Goal: Information Seeking & Learning: Check status

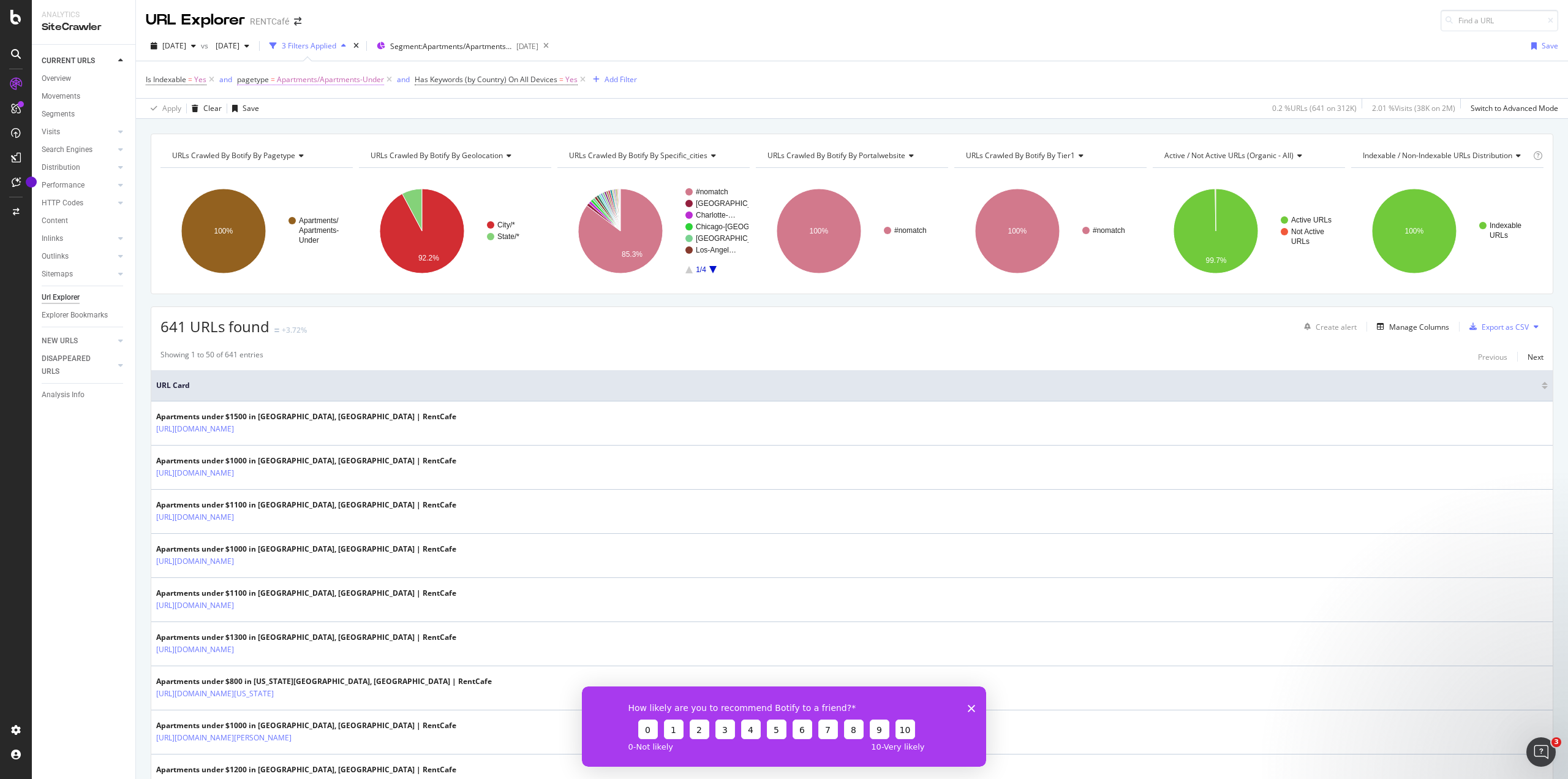
click at [391, 79] on icon at bounding box center [389, 79] width 11 height 12
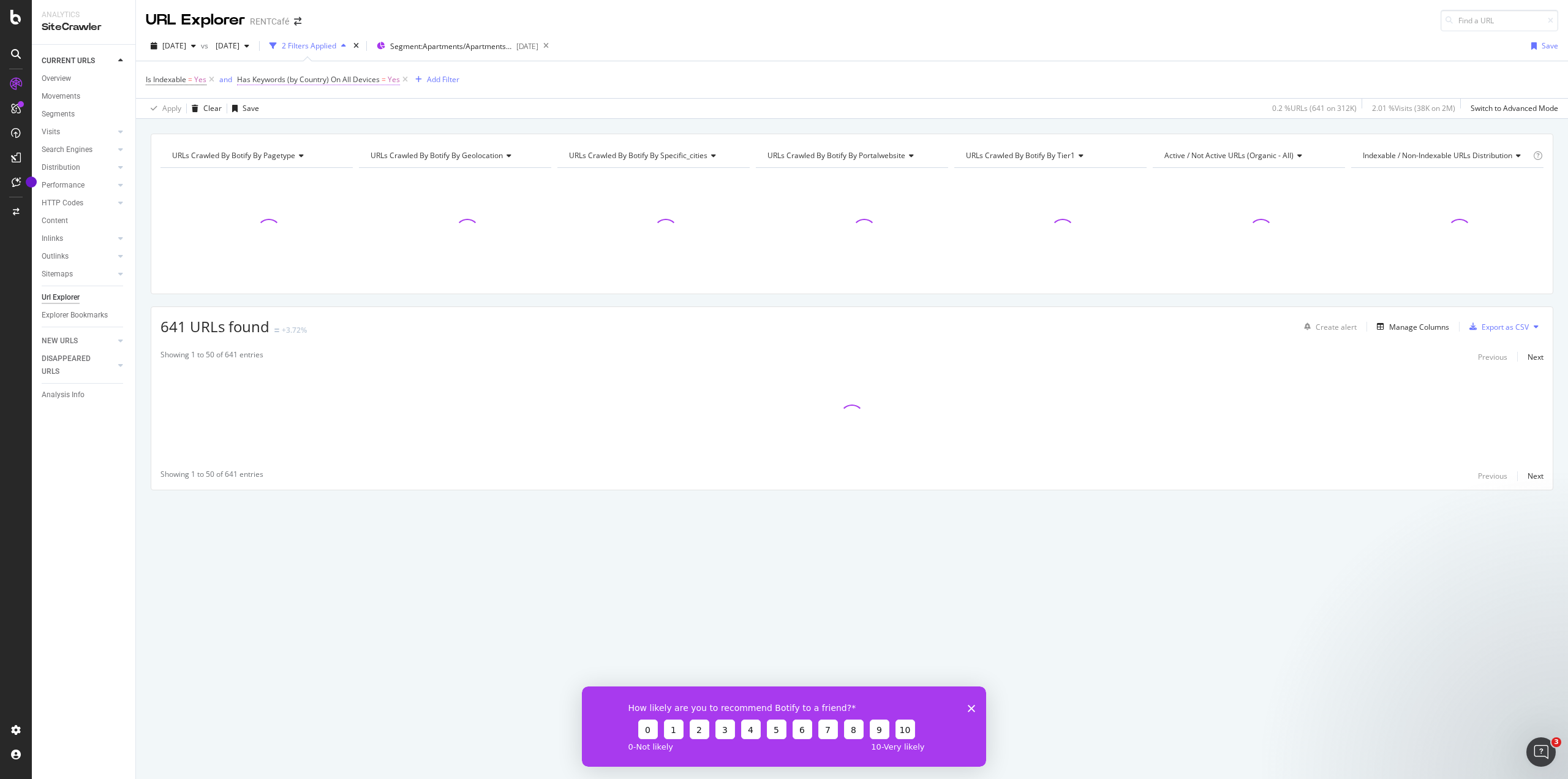
click at [330, 83] on span "Has Keywords (by Country) On All Devices" at bounding box center [308, 79] width 143 height 11
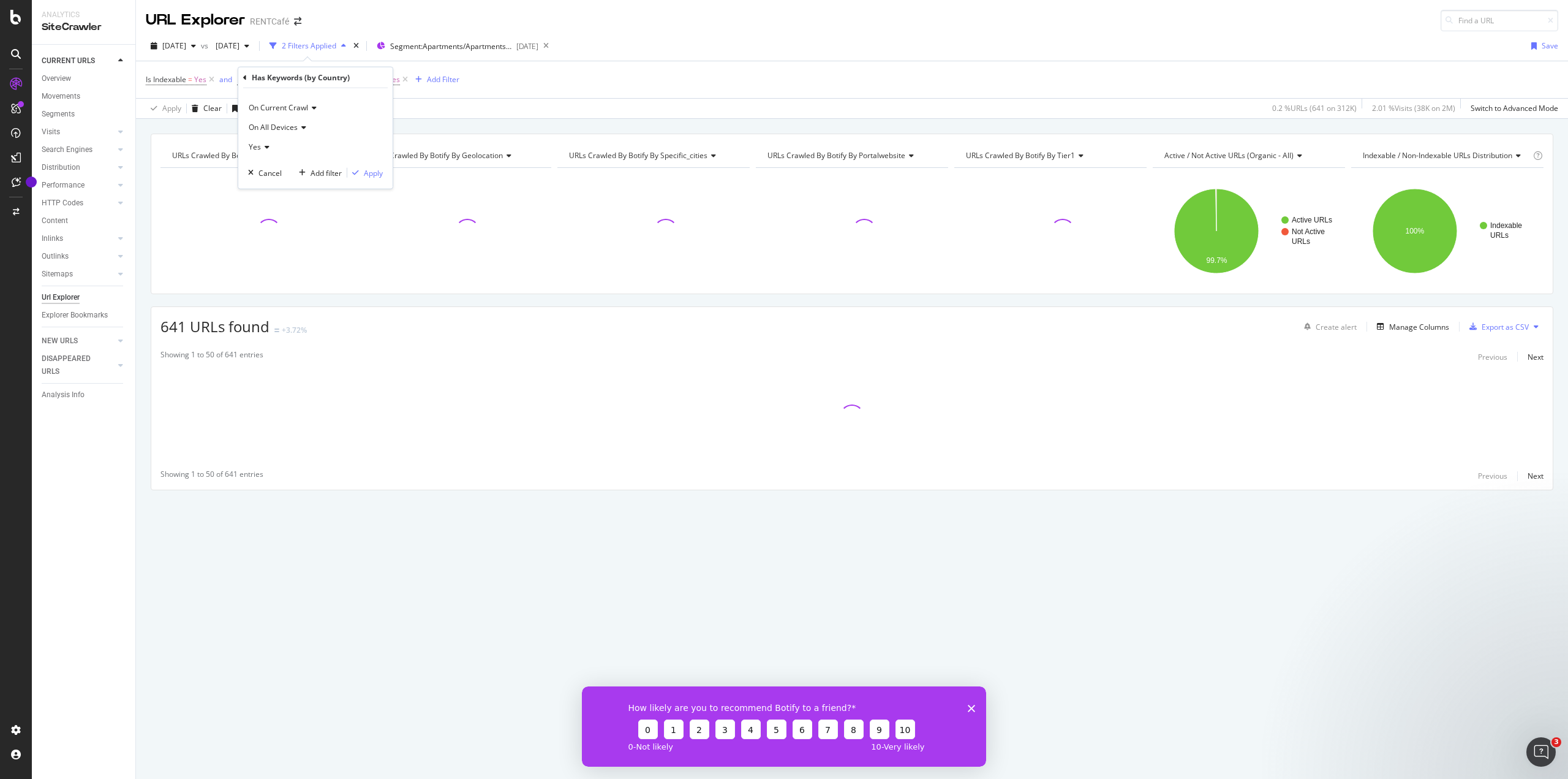
click at [402, 91] on div "Is Indexable = Yes and Has Keywords (by Country) On All Devices = Yes Add Filter" at bounding box center [852, 79] width 1413 height 36
click at [404, 77] on icon at bounding box center [405, 79] width 11 height 12
click at [248, 77] on div "Add Filter" at bounding box center [250, 79] width 32 height 11
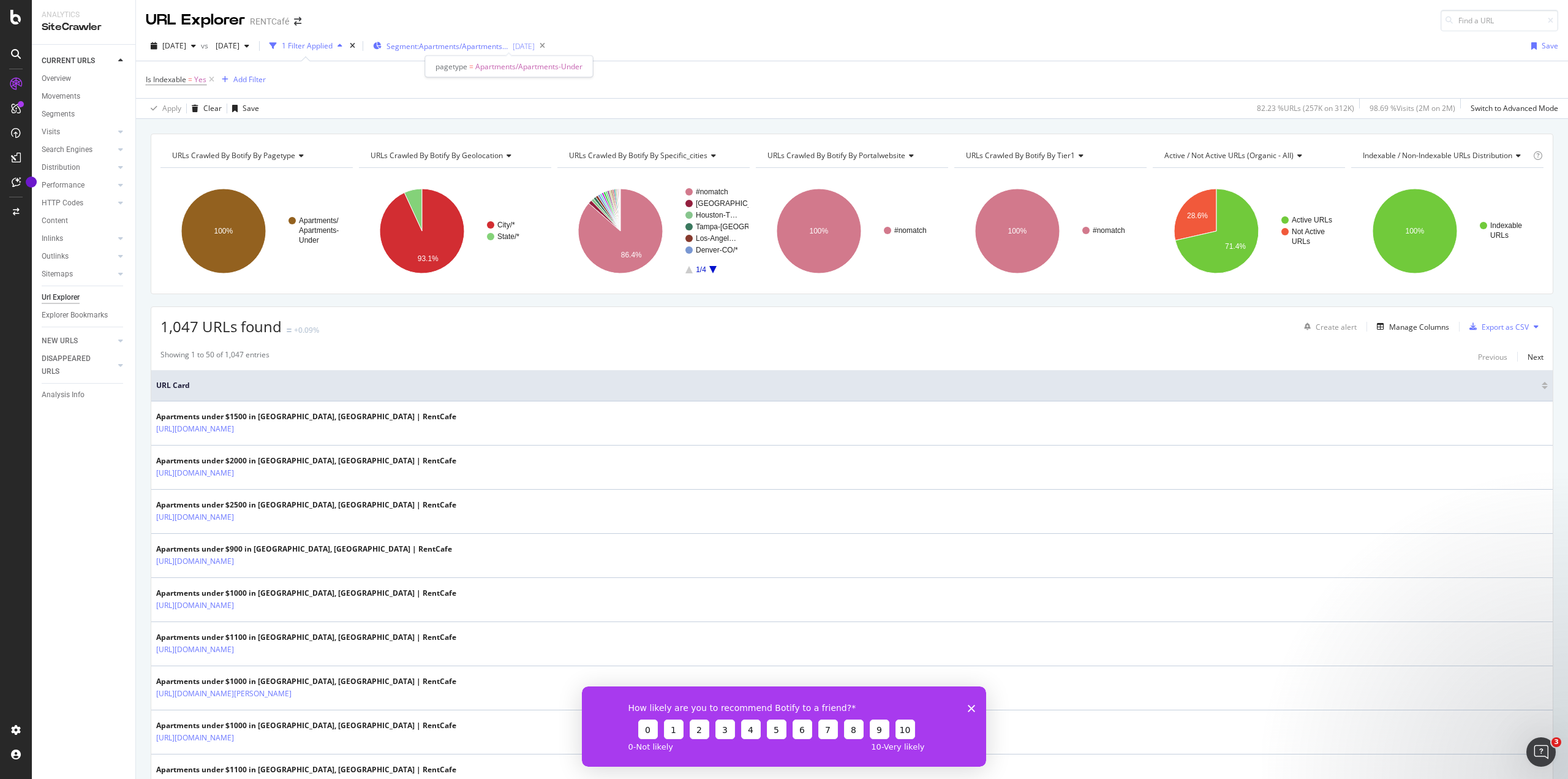
click at [447, 44] on span "Segment: Apartments/Apartments-Under" at bounding box center [448, 46] width 123 height 11
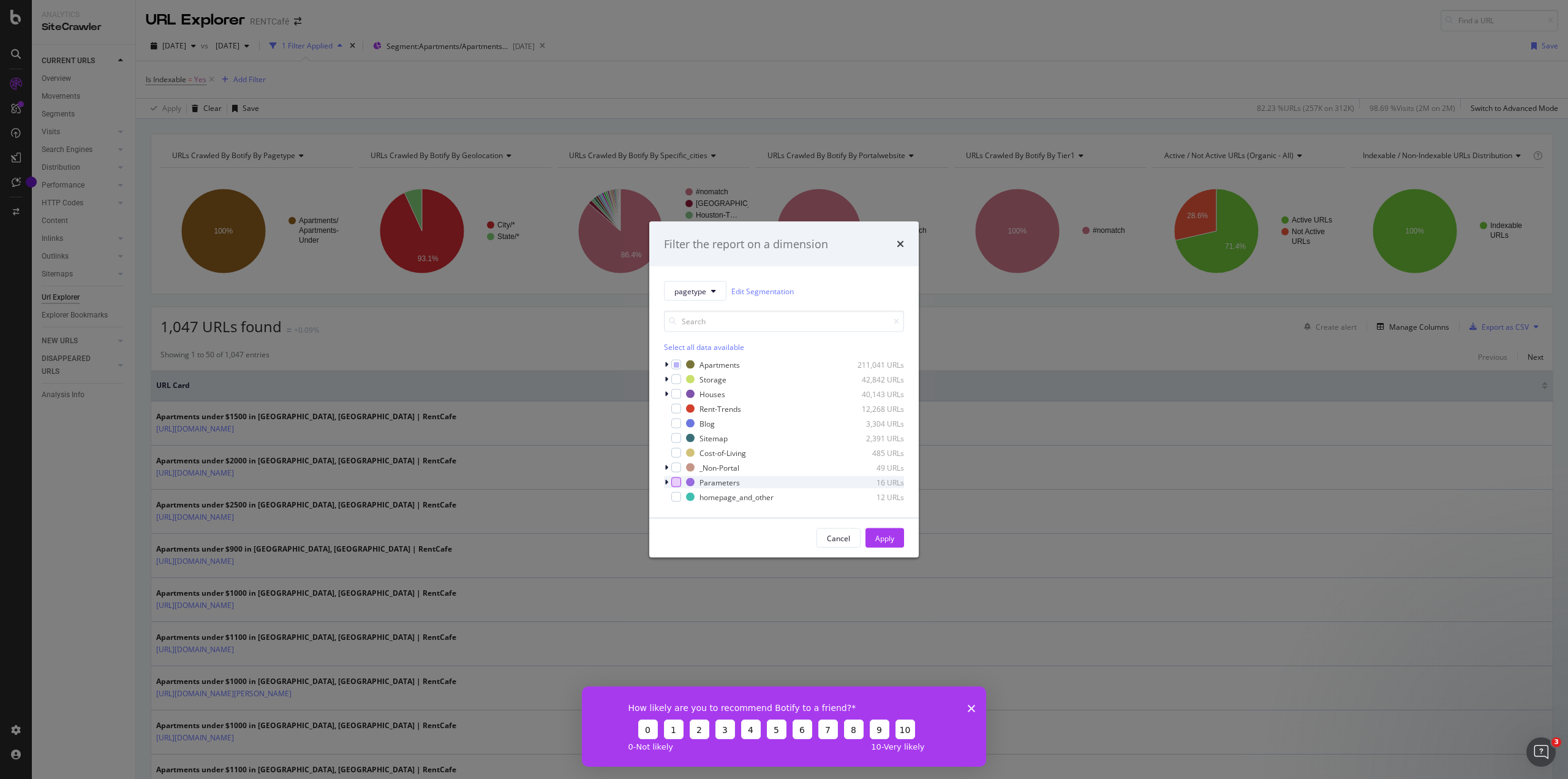
click at [678, 482] on div "modal" at bounding box center [676, 482] width 10 height 10
click at [674, 367] on icon "modal" at bounding box center [676, 365] width 6 height 6
click at [676, 362] on icon "modal" at bounding box center [676, 365] width 6 height 6
click at [882, 536] on div "Apply" at bounding box center [885, 537] width 19 height 11
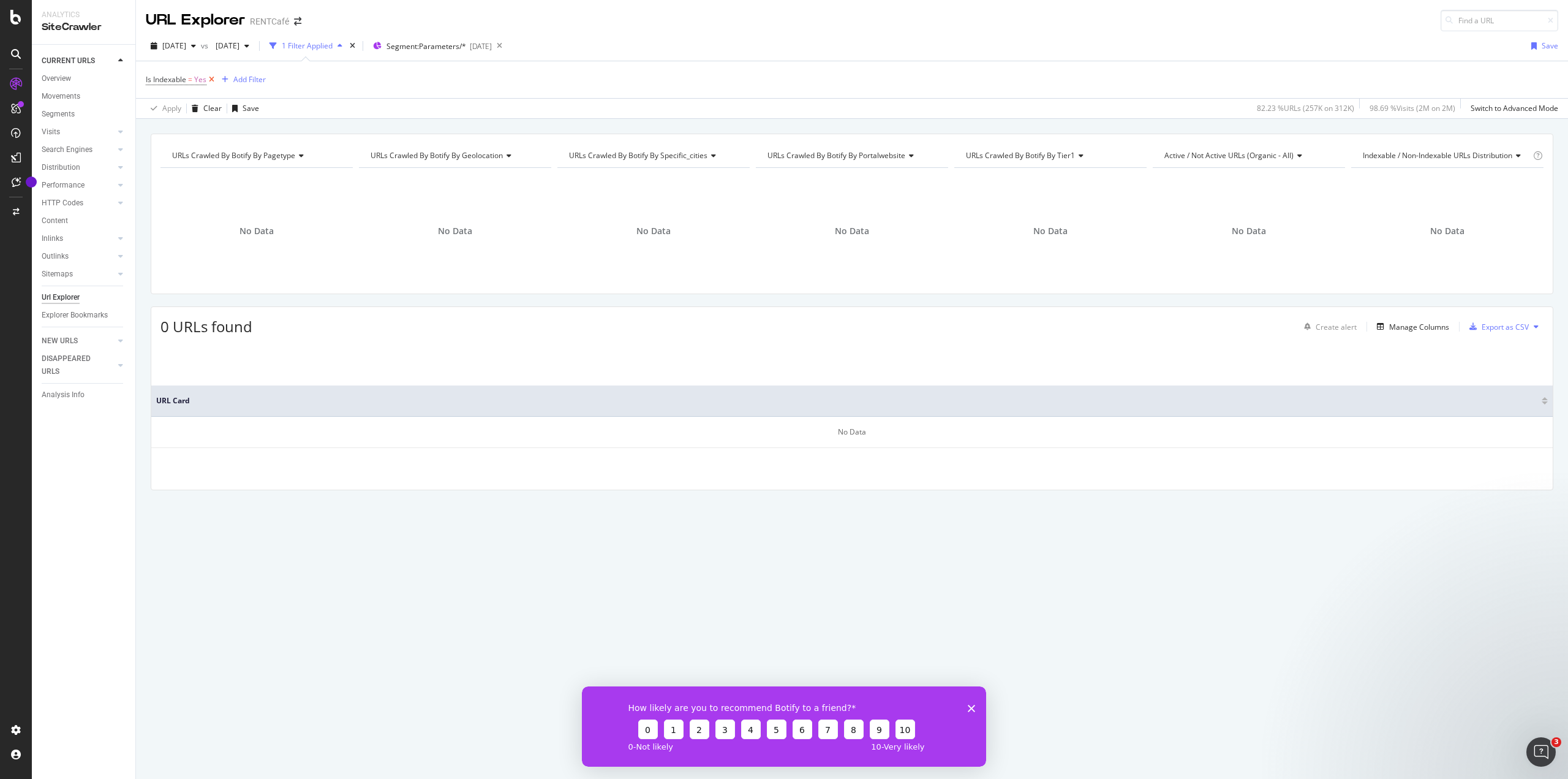
click at [211, 80] on icon at bounding box center [211, 79] width 11 height 12
